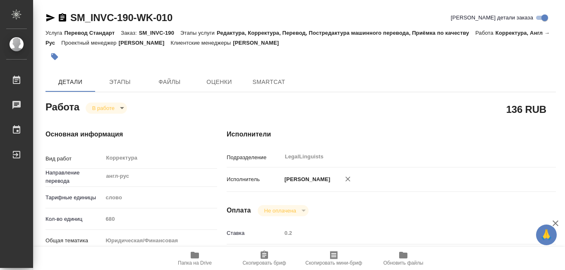
type textarea "x"
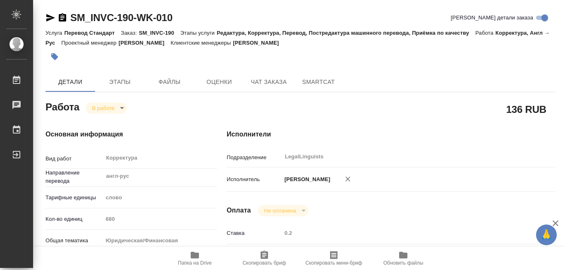
type textarea "x"
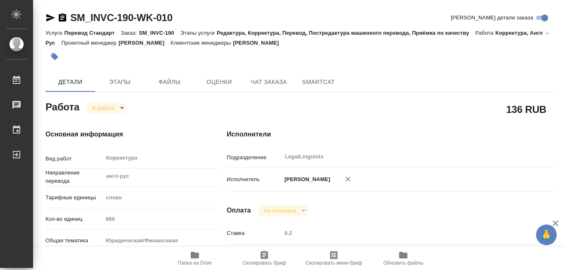
type textarea "x"
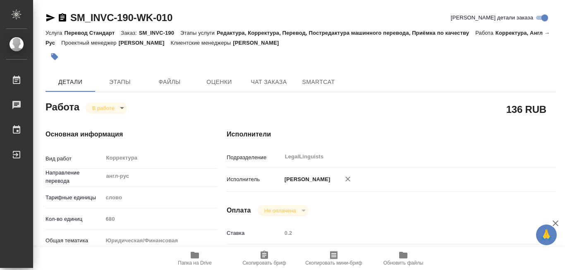
type textarea "x"
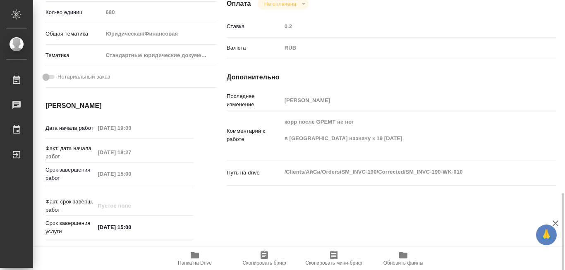
scroll to position [289, 0]
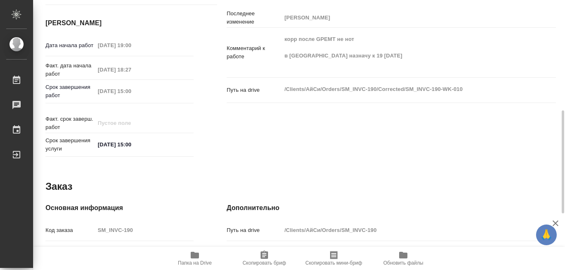
drag, startPoint x: 343, startPoint y: 225, endPoint x: 378, endPoint y: 225, distance: 35.5
click at [378, 225] on input "/Clients/АйСи/Orders/SM_INVC-190" at bounding box center [404, 230] width 247 height 12
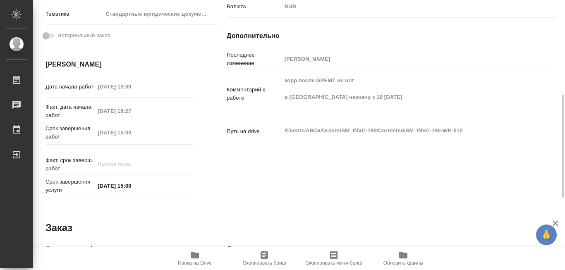
click at [196, 255] on icon "button" at bounding box center [195, 255] width 8 height 7
